Goal: Task Accomplishment & Management: Complete application form

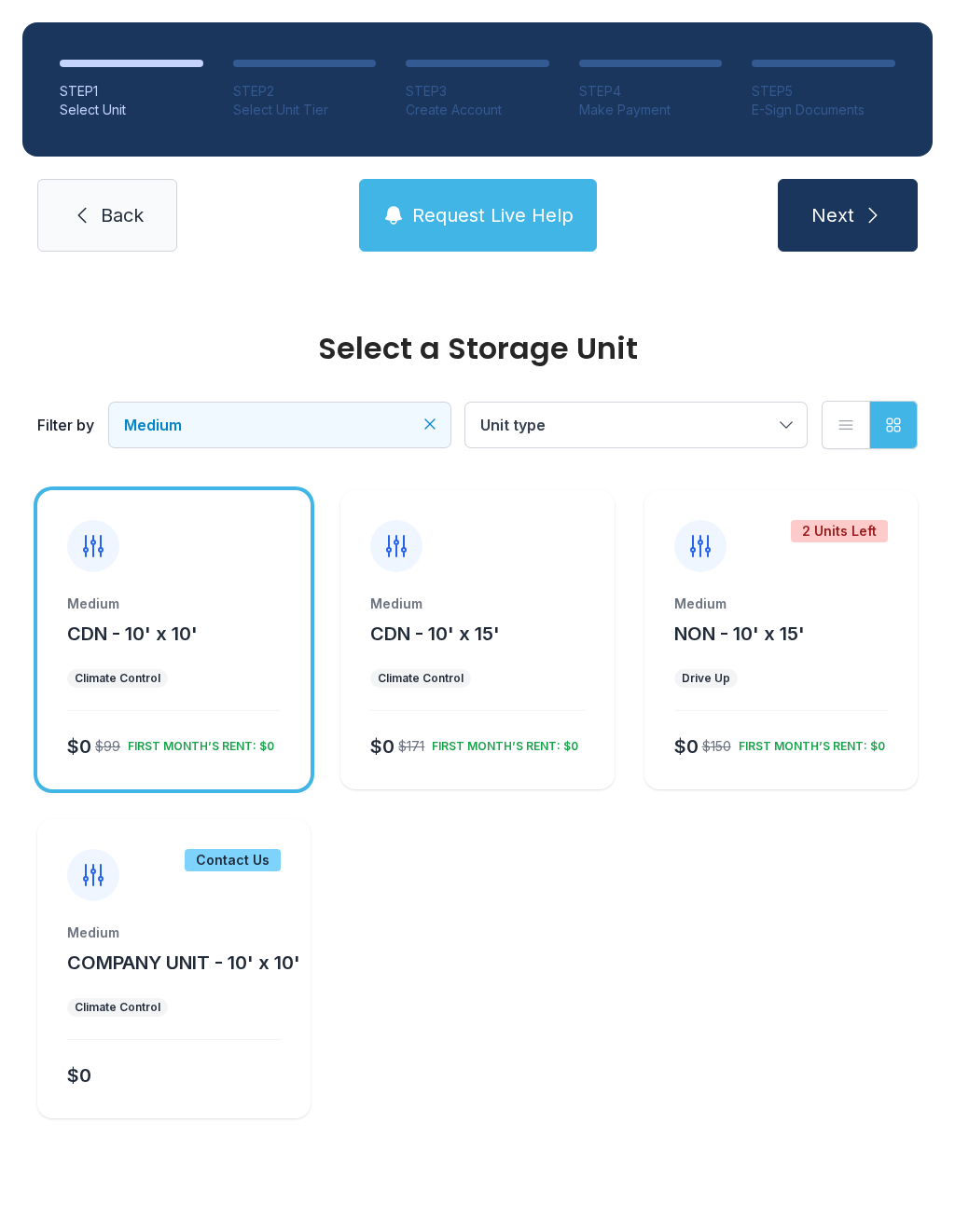
click at [534, 203] on span "Request Live Help" at bounding box center [493, 215] width 162 height 26
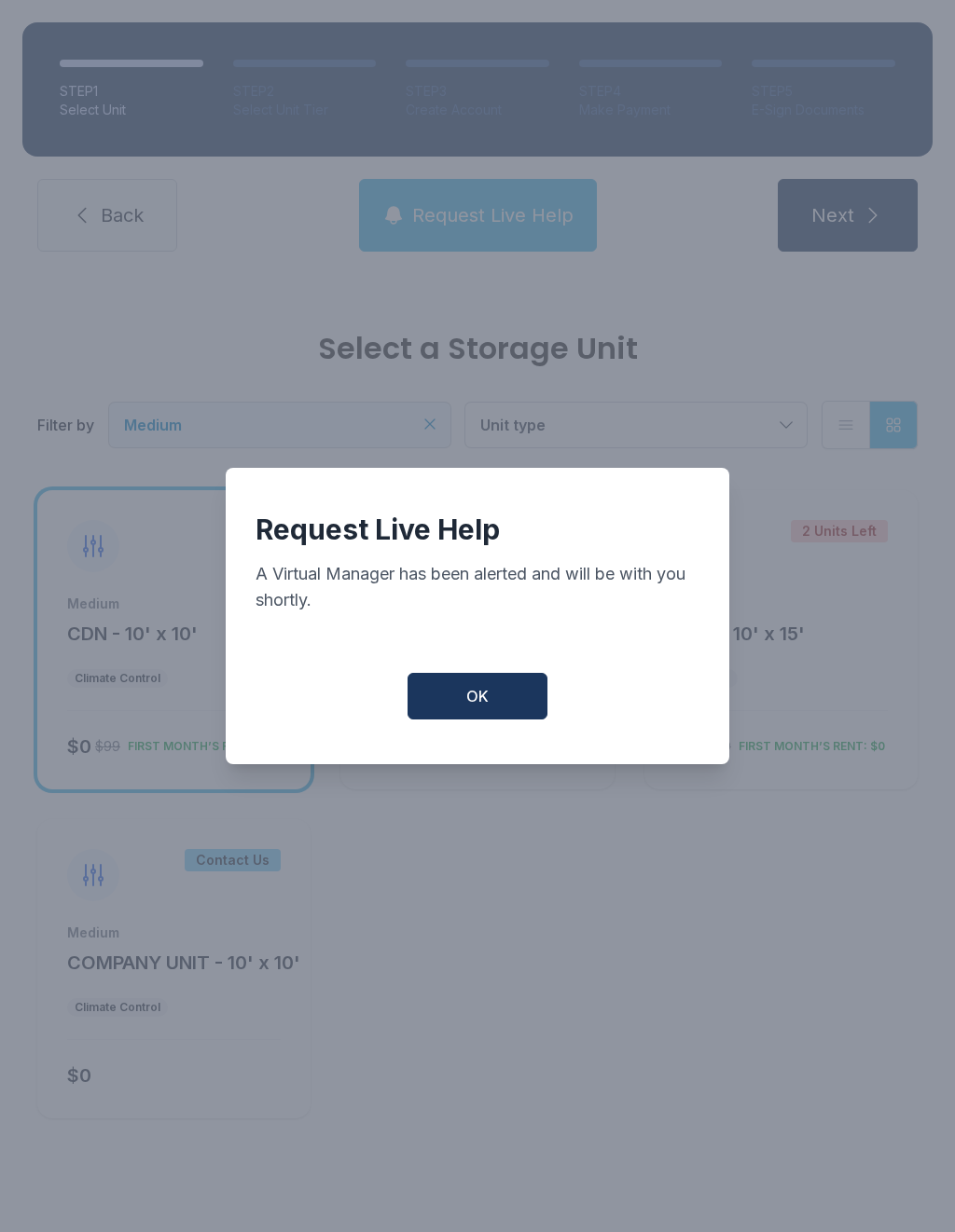
click at [502, 711] on button "OK" at bounding box center [478, 697] width 140 height 47
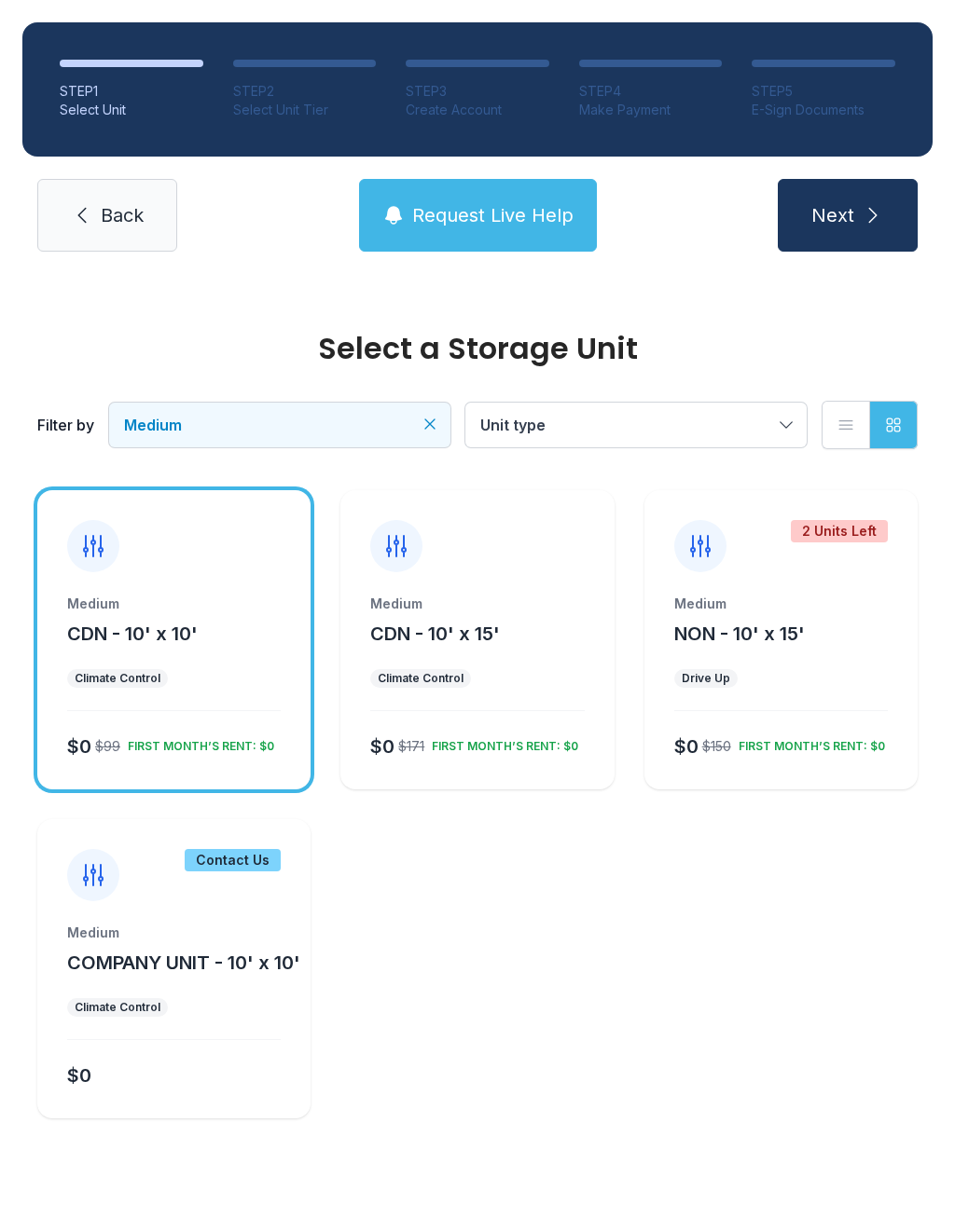
click at [869, 195] on button "Next" at bounding box center [848, 215] width 140 height 73
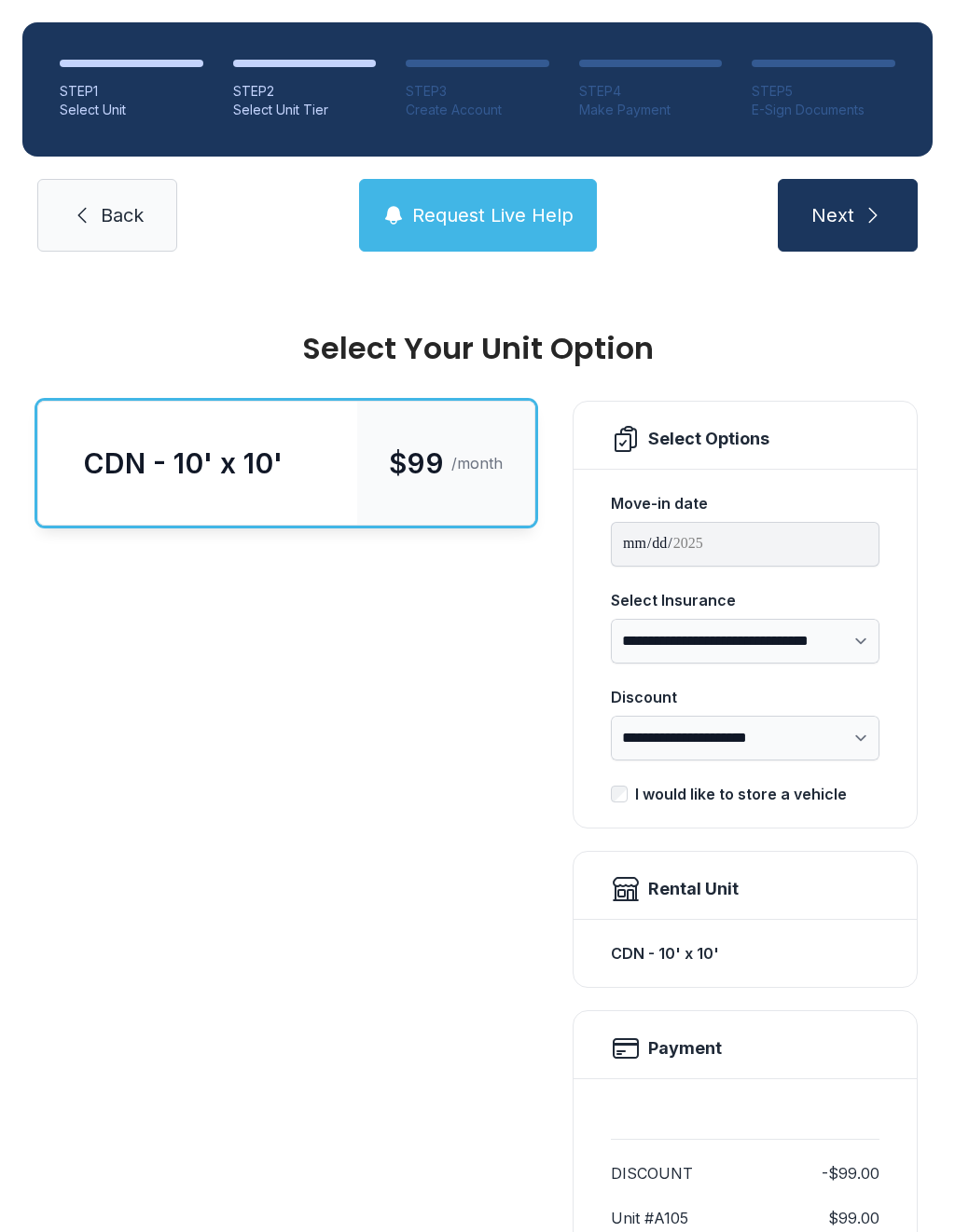
click at [81, 220] on icon at bounding box center [82, 215] width 22 height 22
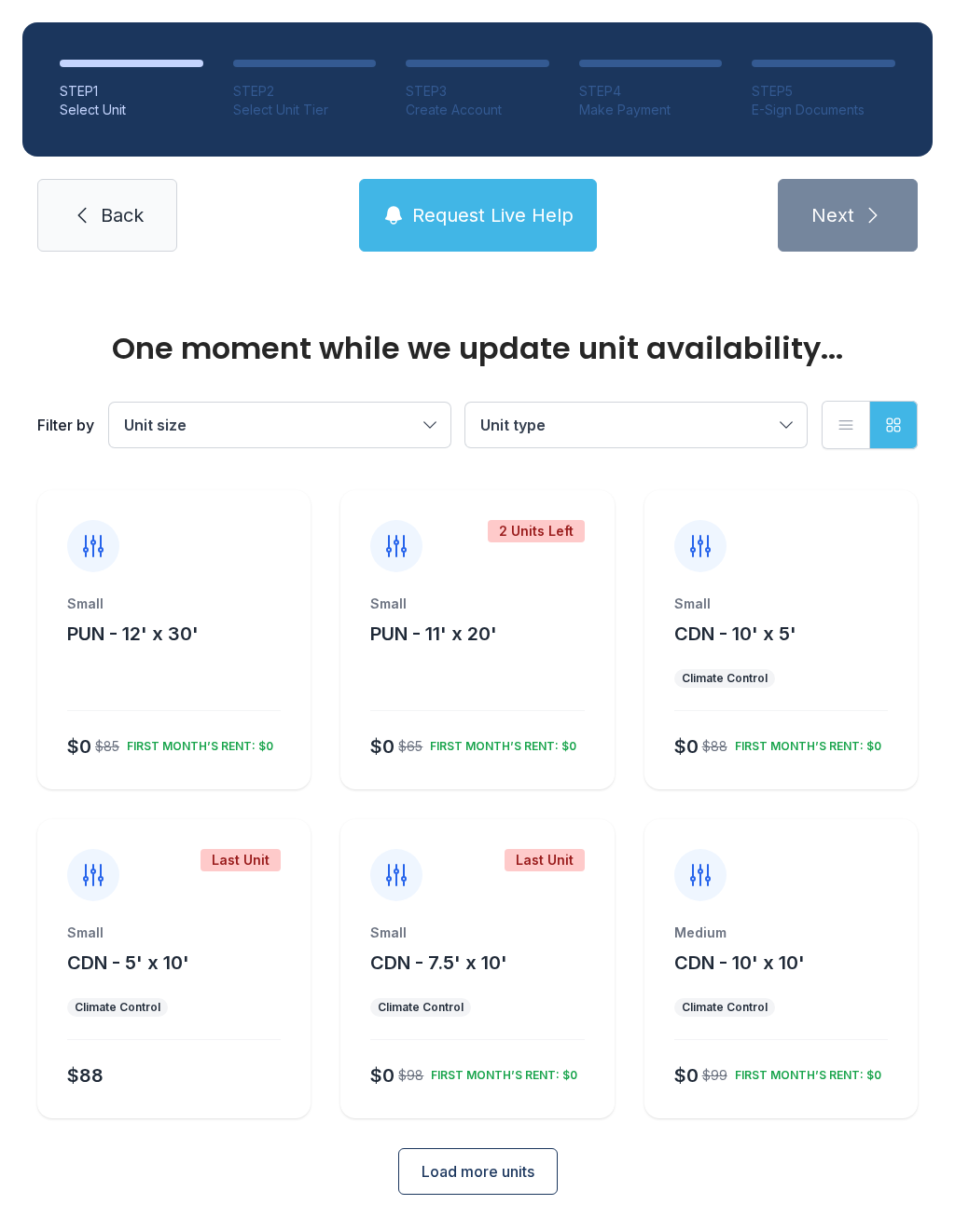
click at [97, 234] on link "Back" at bounding box center [107, 215] width 140 height 73
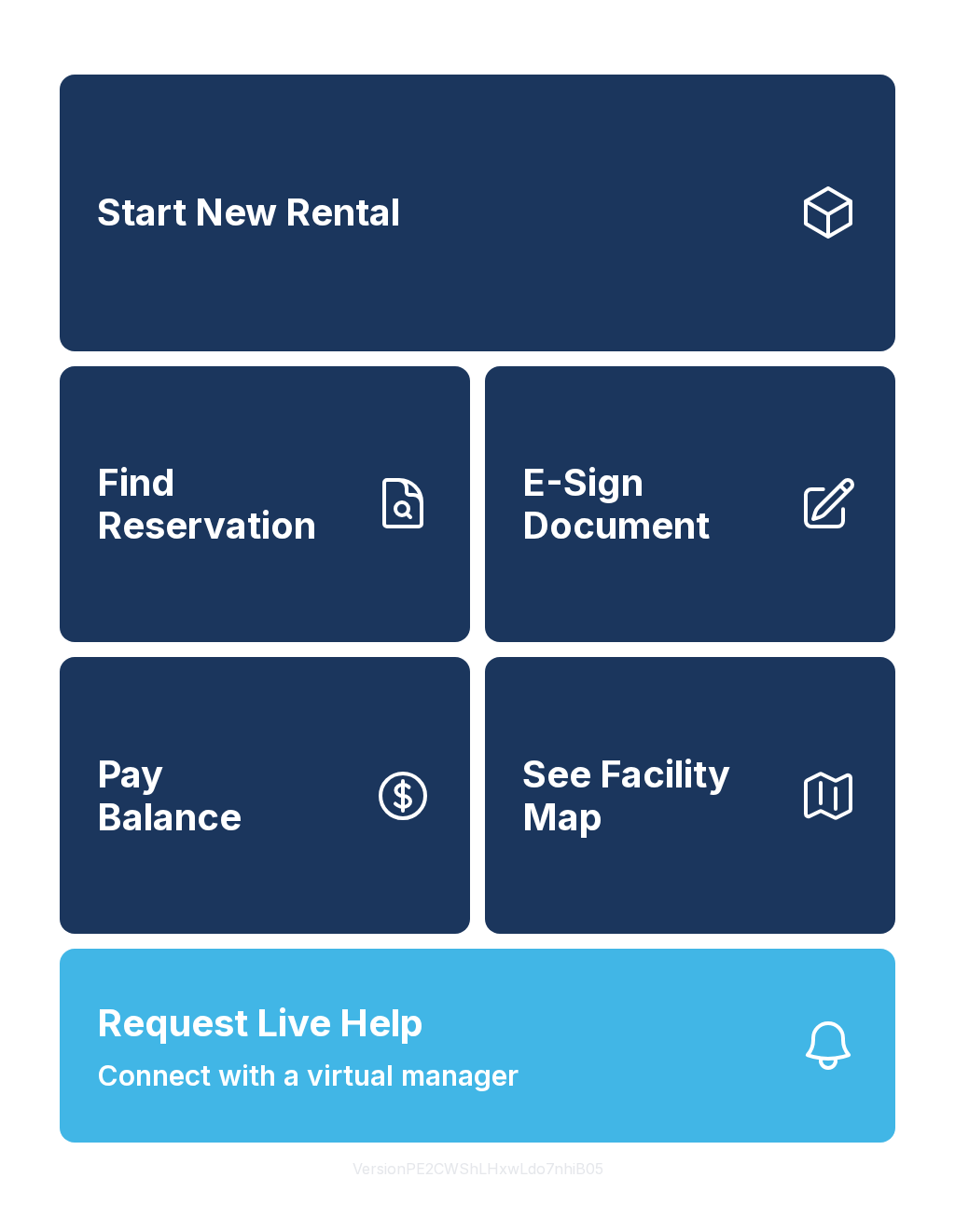
click at [652, 523] on span "E-Sign Document" at bounding box center [652, 503] width 261 height 85
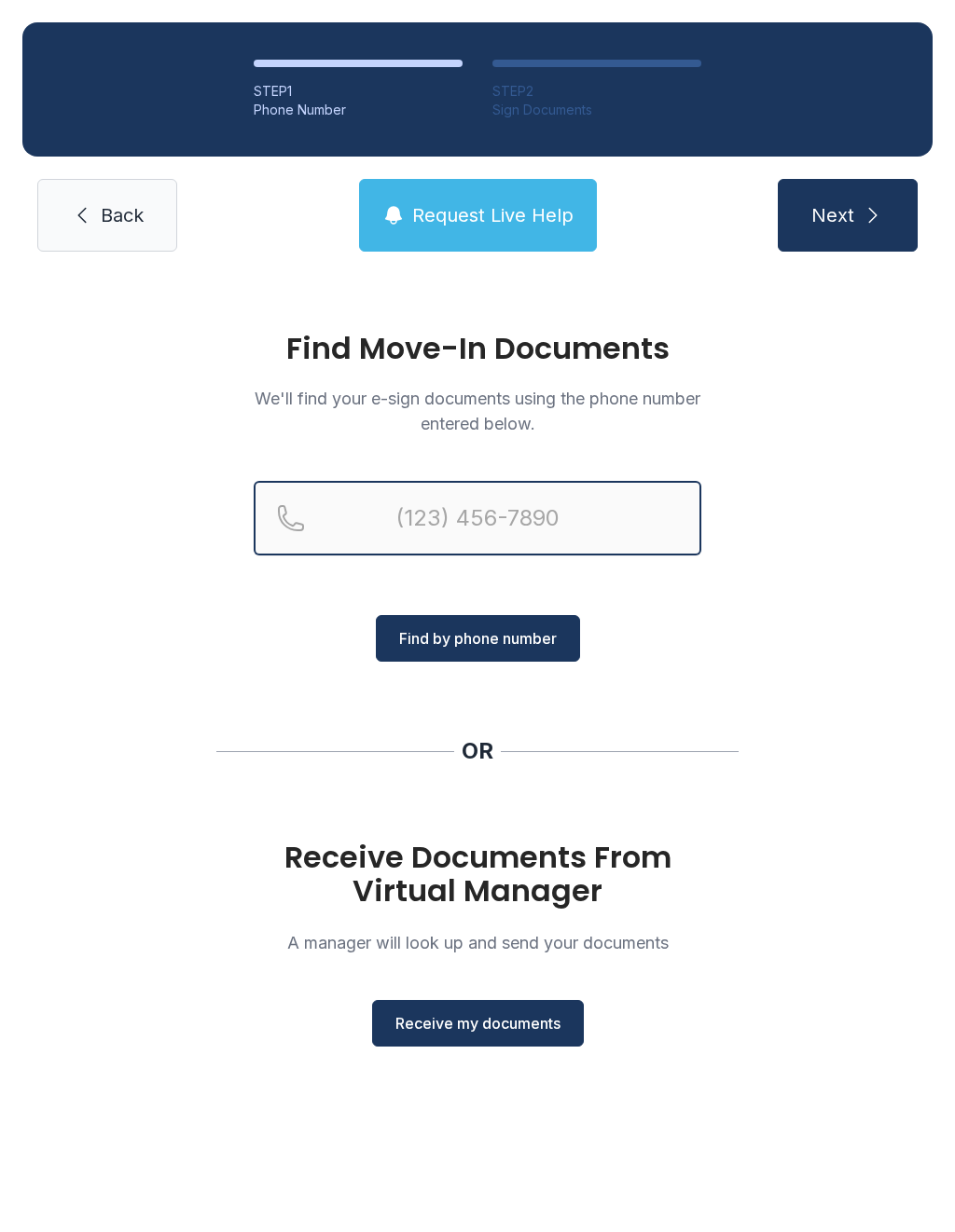
click at [530, 519] on input "Reservation phone number" at bounding box center [478, 518] width 448 height 75
type input "[PHONE_NUMBER]"
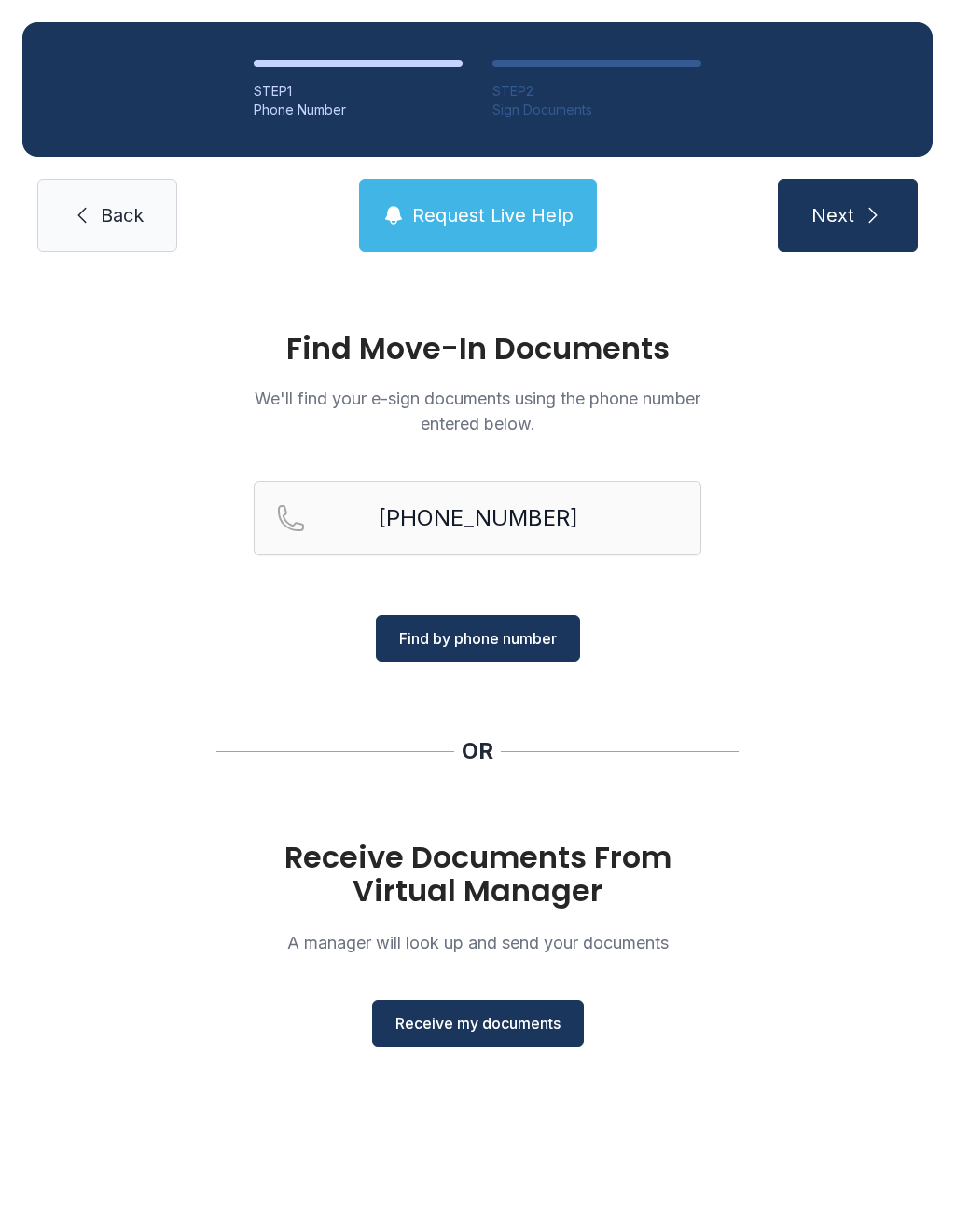
click at [519, 653] on button "Find by phone number" at bounding box center [478, 638] width 204 height 47
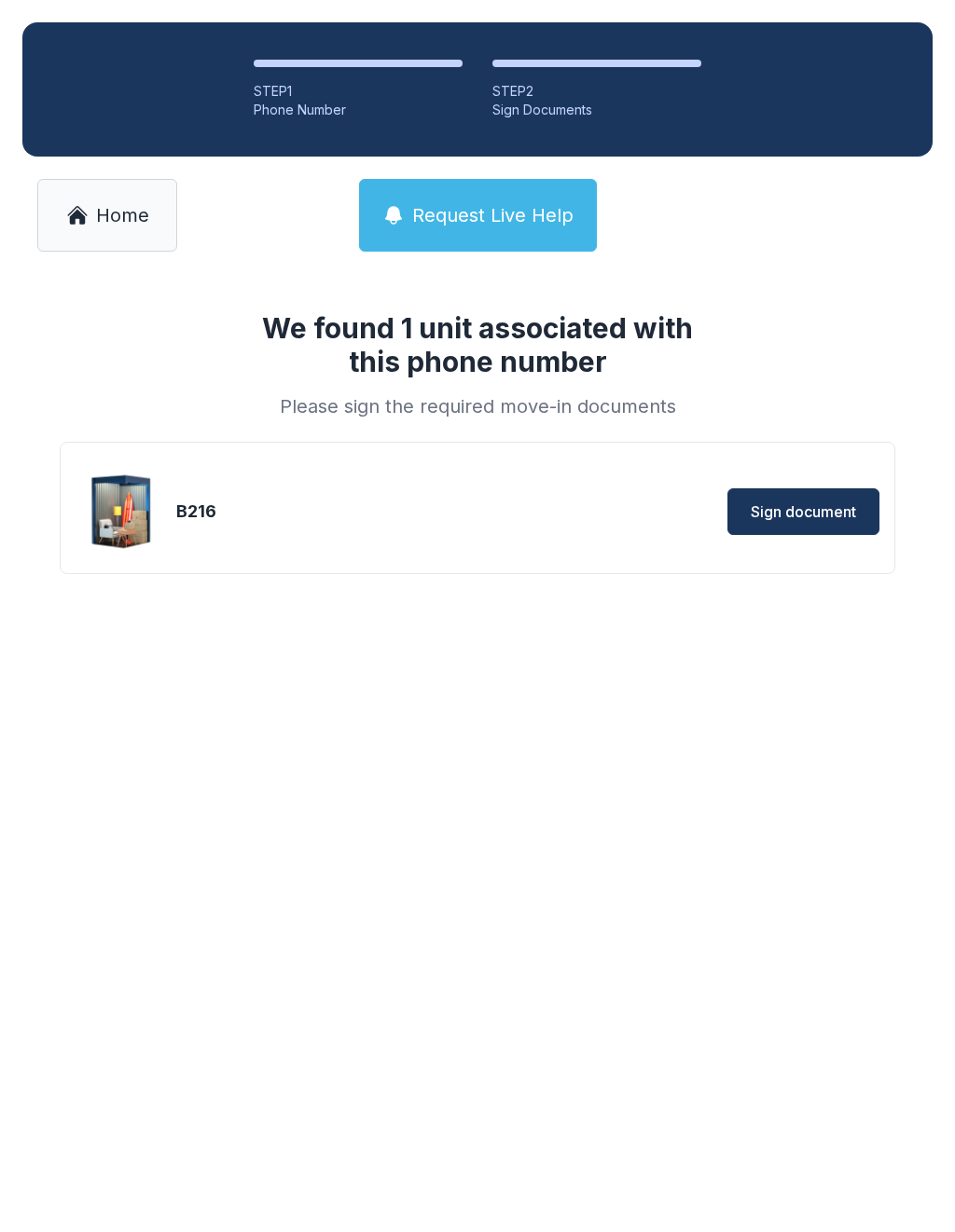
click at [123, 229] on link "Home" at bounding box center [107, 215] width 140 height 73
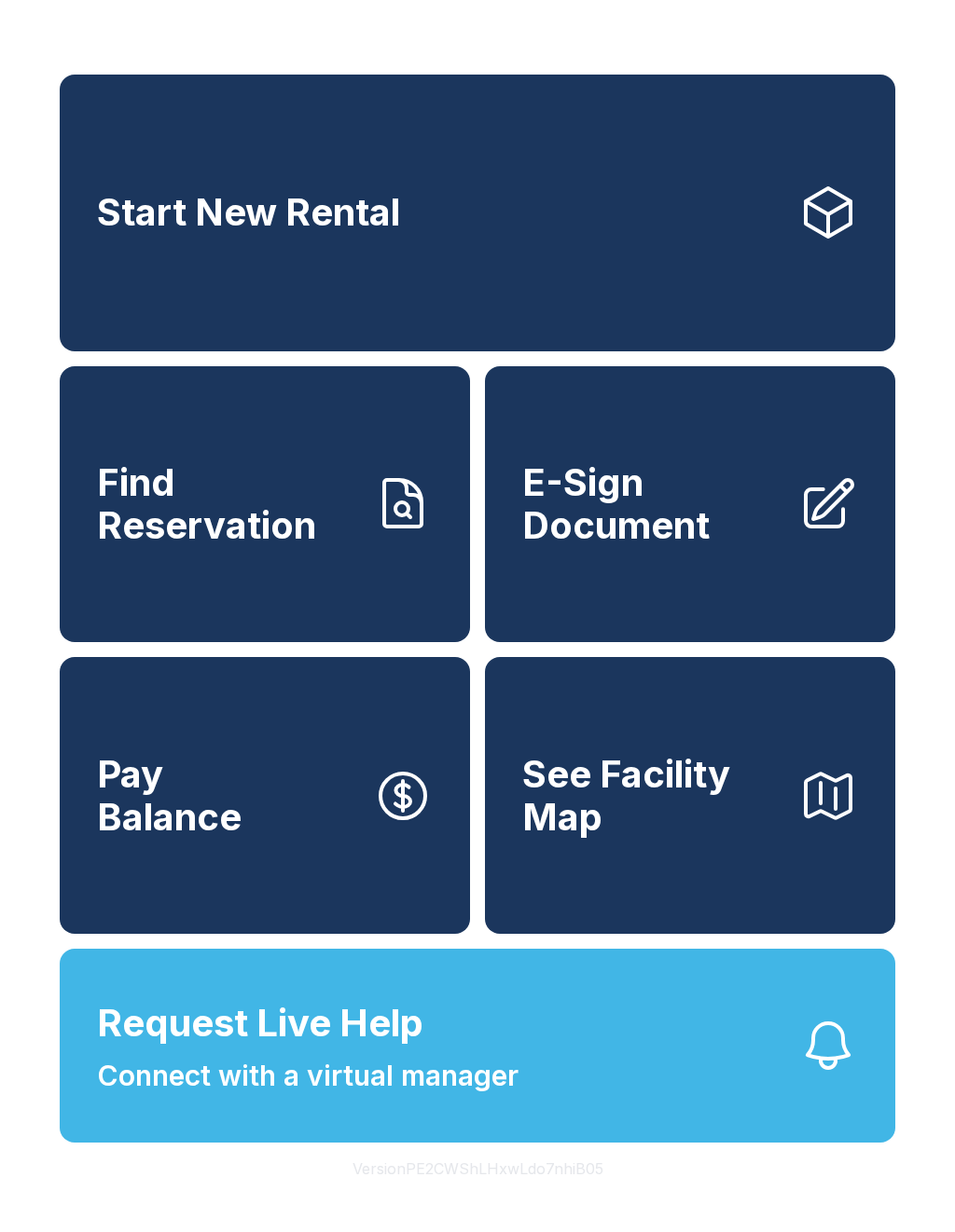
click at [650, 546] on span "E-Sign Document" at bounding box center [652, 503] width 261 height 85
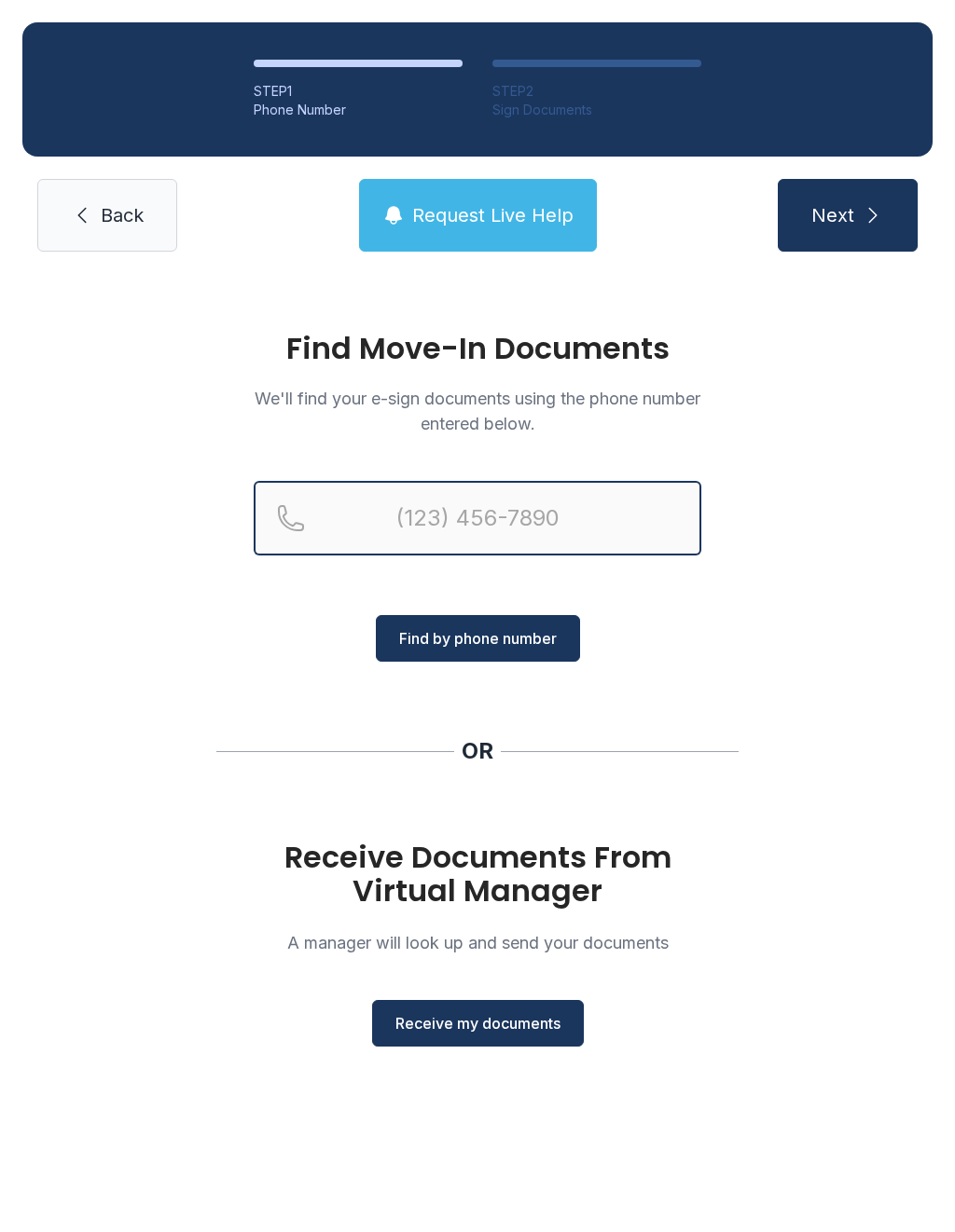
click at [525, 528] on input "Reservation phone number" at bounding box center [478, 518] width 448 height 75
type input "[PHONE_NUMBER]"
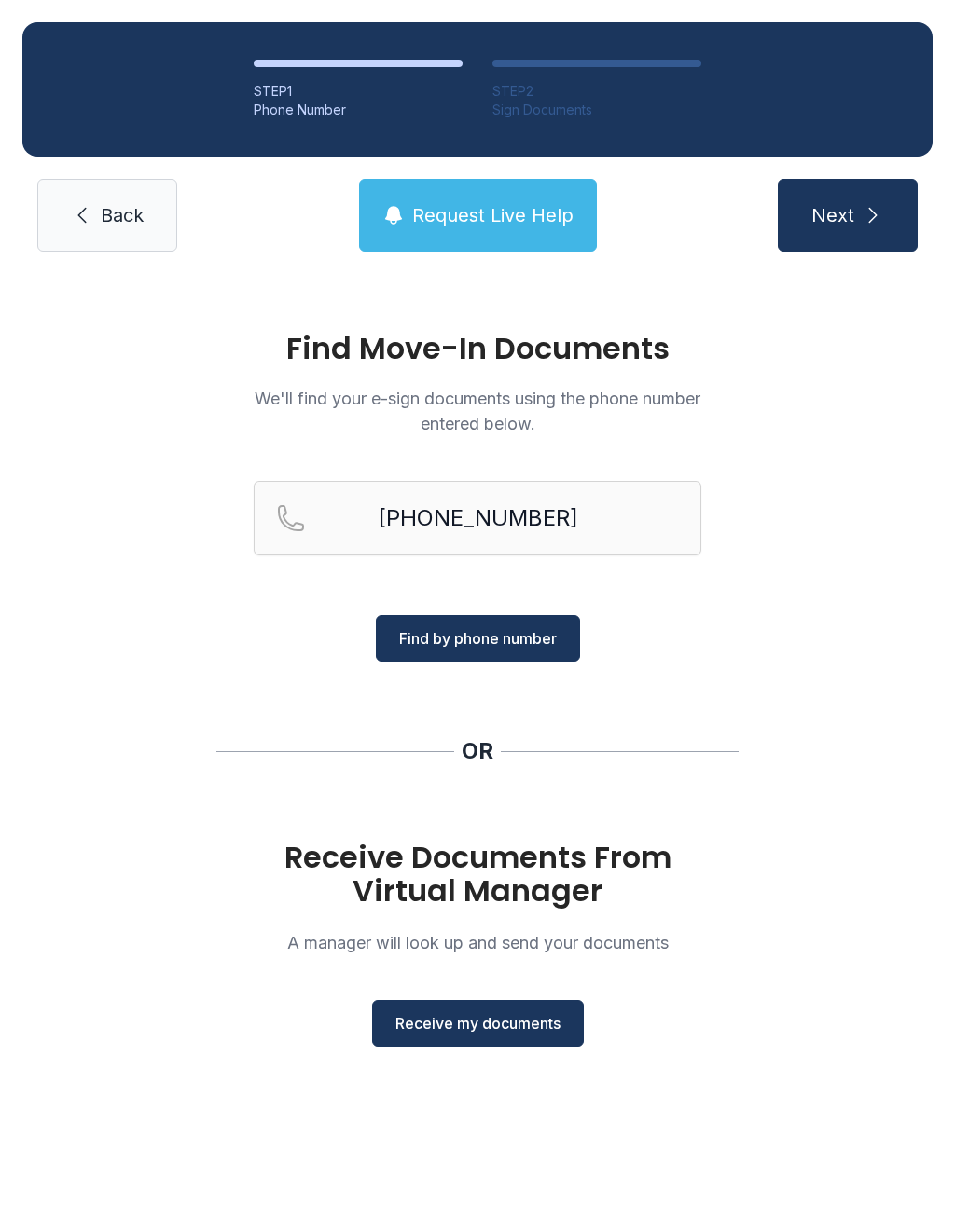
click at [506, 634] on span "Find by phone number" at bounding box center [478, 638] width 158 height 22
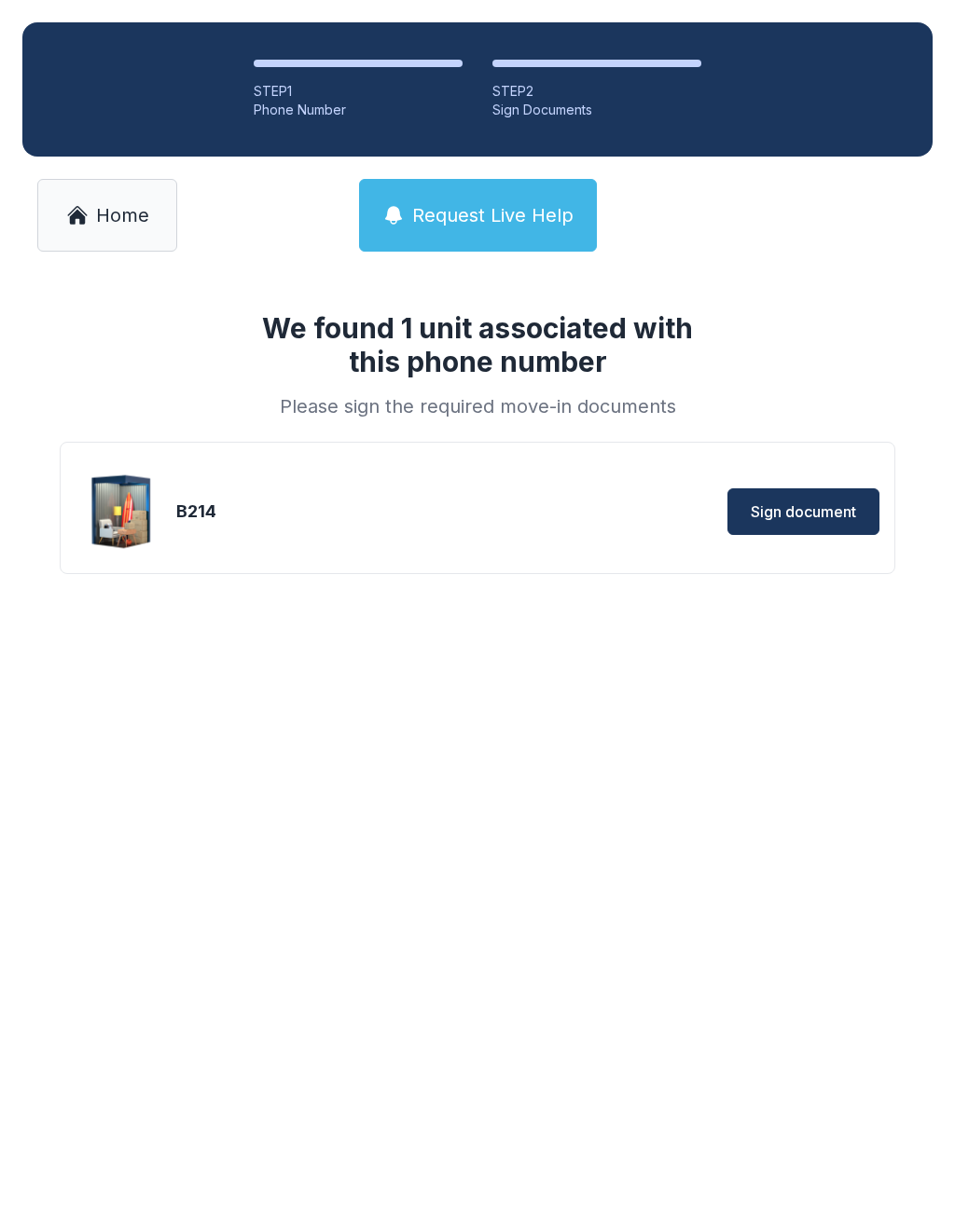
click at [830, 517] on span "Sign document" at bounding box center [803, 511] width 105 height 22
click at [818, 486] on button "Sign document" at bounding box center [790, 499] width 177 height 47
click at [128, 204] on span "Home" at bounding box center [123, 215] width 54 height 26
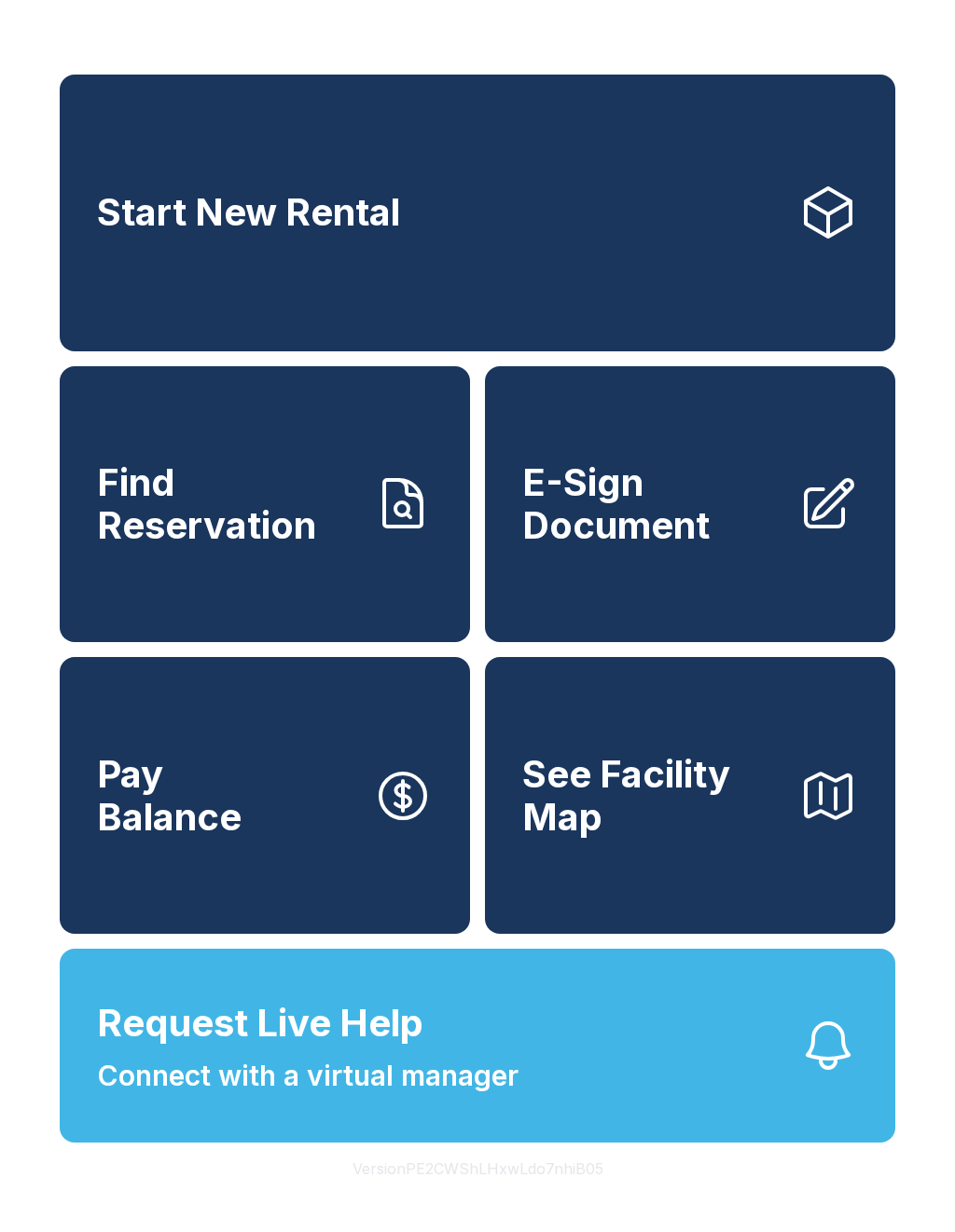
click at [847, 527] on icon at bounding box center [827, 504] width 59 height 59
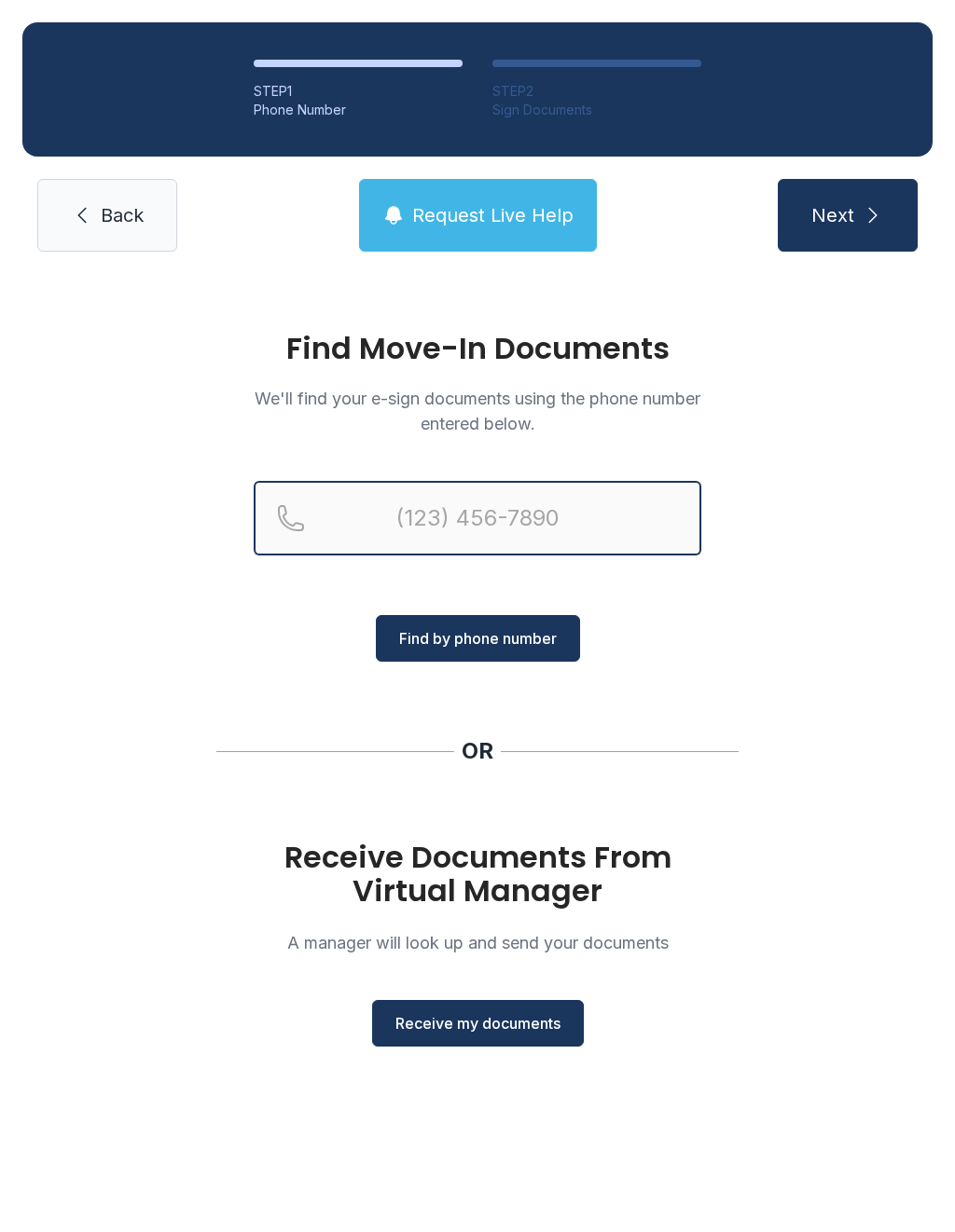
click at [538, 520] on input "Reservation phone number" at bounding box center [478, 518] width 448 height 75
type input "[PHONE_NUMBER]"
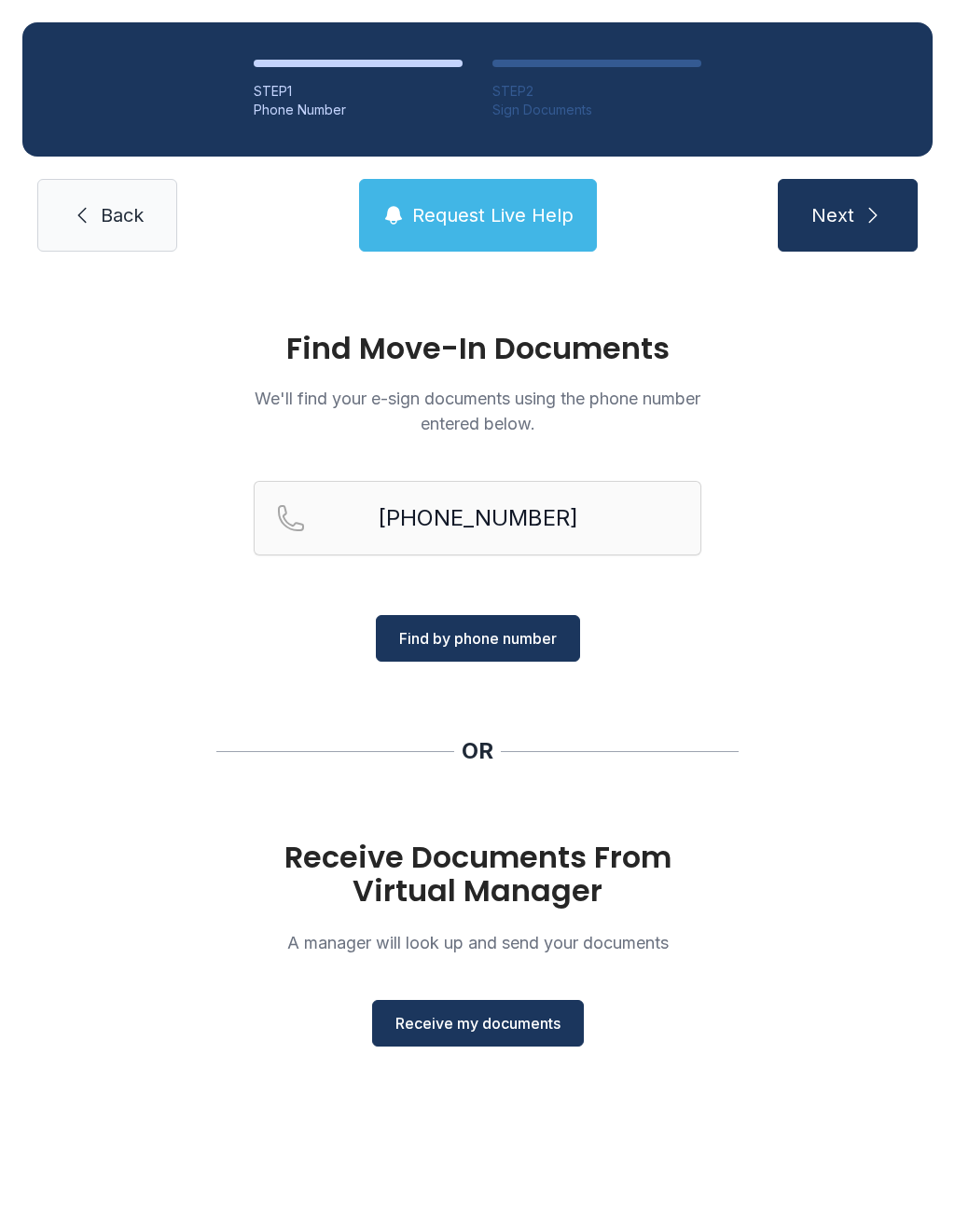
click at [510, 641] on span "Find by phone number" at bounding box center [478, 638] width 158 height 22
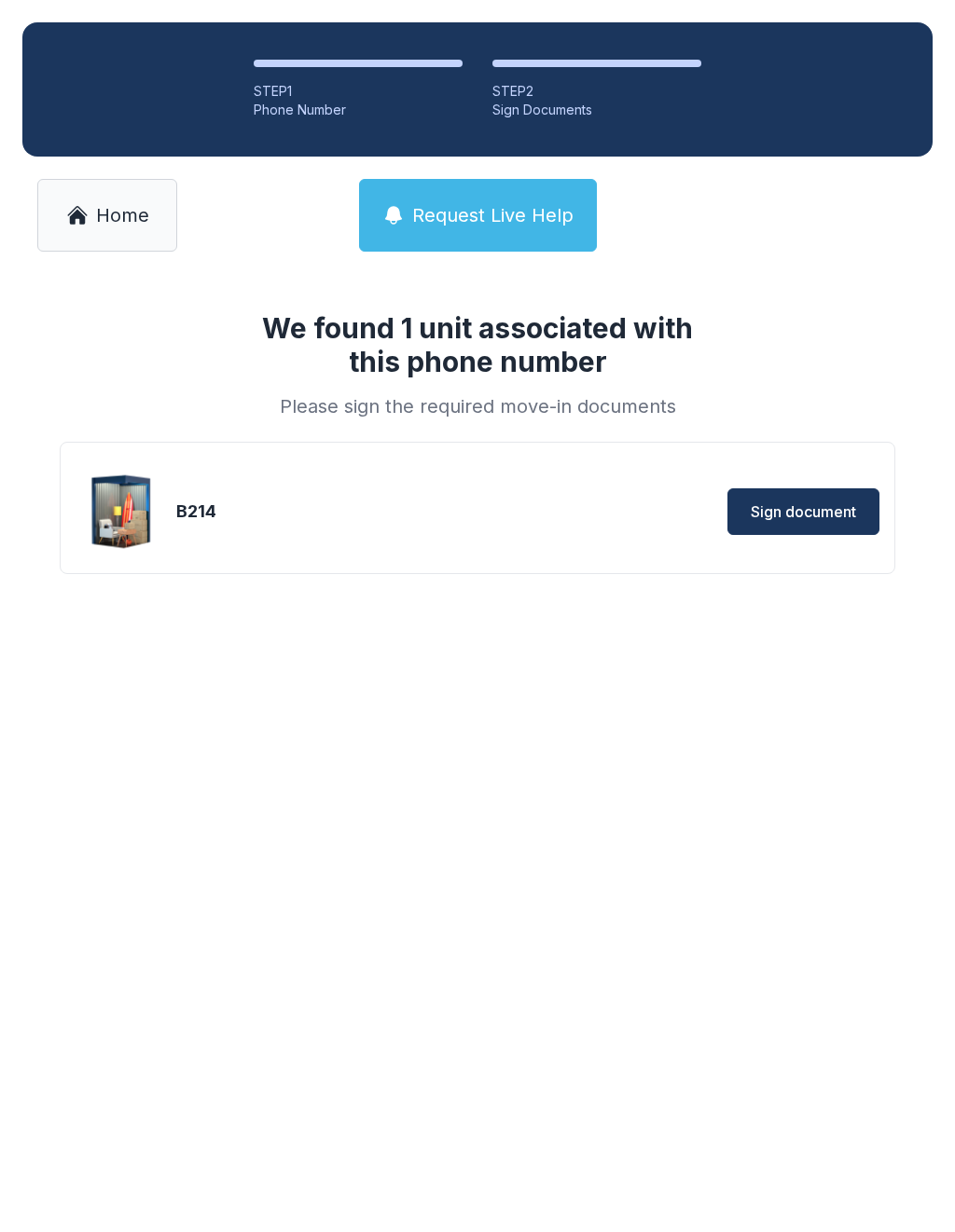
click at [827, 515] on span "Sign document" at bounding box center [803, 511] width 105 height 22
click at [92, 226] on link "Home" at bounding box center [107, 215] width 140 height 73
